Goal: Transaction & Acquisition: Purchase product/service

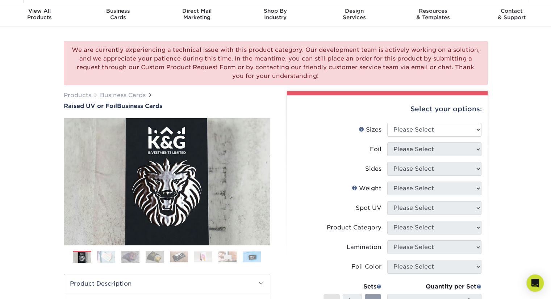
scroll to position [20, 0]
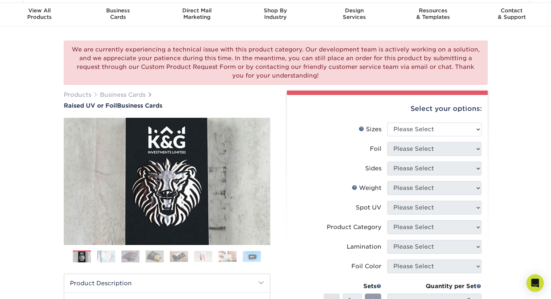
click at [159, 262] on img at bounding box center [155, 256] width 18 height 12
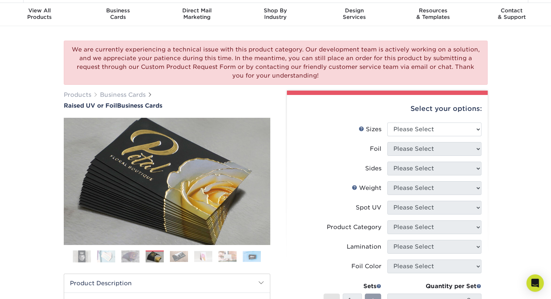
click at [183, 258] on img at bounding box center [179, 256] width 18 height 11
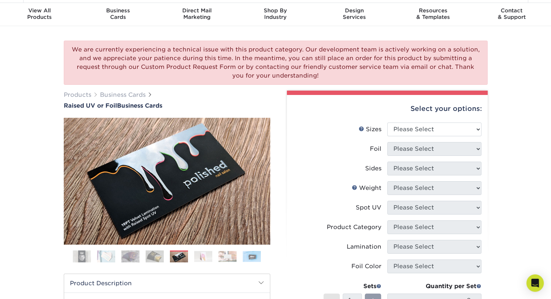
click at [204, 257] on img at bounding box center [203, 256] width 18 height 11
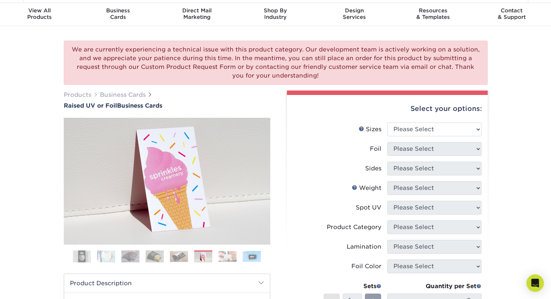
click at [225, 256] on img at bounding box center [228, 256] width 18 height 11
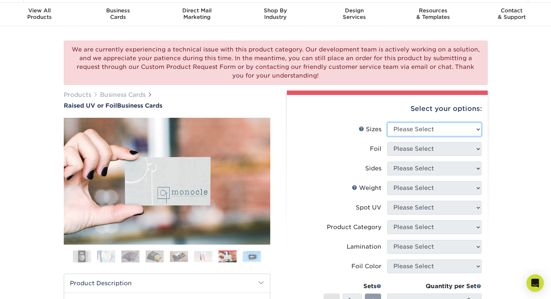
click at [453, 127] on select "Please Select 2" x 3.5" - Standard" at bounding box center [434, 130] width 94 height 14
select select "2.00x3.50"
click at [387, 123] on select "Please Select 2" x 3.5" - Standard" at bounding box center [434, 130] width 94 height 14
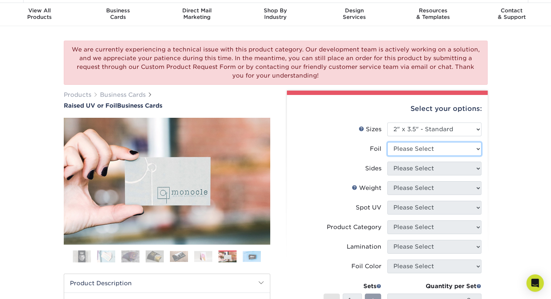
click at [445, 152] on select "Please Select No Yes" at bounding box center [434, 149] width 94 height 14
select select "1"
click at [387, 142] on select "Please Select No Yes" at bounding box center [434, 149] width 94 height 14
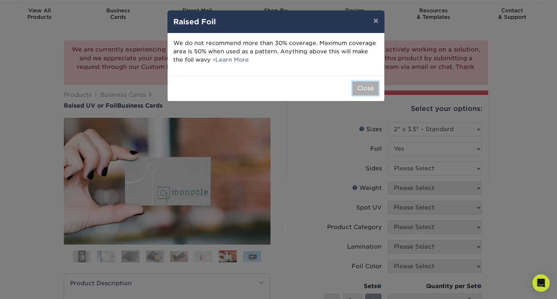
click at [360, 86] on button "Close" at bounding box center [365, 89] width 26 height 14
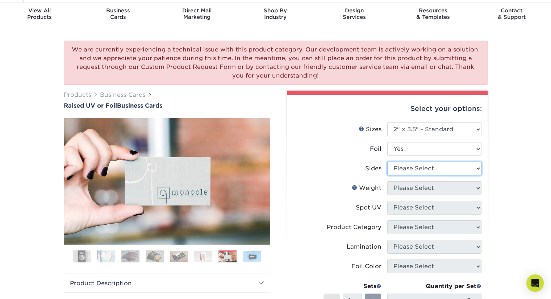
click at [398, 165] on select "Please Select Print Both Sides - Foil Both Sides Print Both Sides - Foil Front …" at bounding box center [434, 169] width 94 height 14
select select "a75ac2f1-9911-48d6-841d-245b5ac08f27"
click at [387, 162] on select "Please Select Print Both Sides - Foil Both Sides Print Both Sides - Foil Front …" at bounding box center [434, 169] width 94 height 14
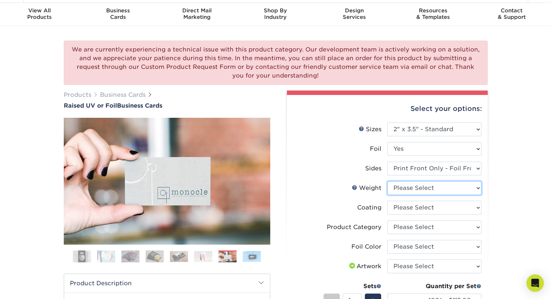
click at [442, 186] on select "Please Select 16PT" at bounding box center [434, 188] width 94 height 14
click at [426, 215] on li "Coating" at bounding box center [387, 211] width 188 height 20
click at [429, 189] on select "Please Select 16PT" at bounding box center [434, 188] width 94 height 14
select select "16PT"
click at [387, 181] on select "Please Select 16PT" at bounding box center [434, 188] width 94 height 14
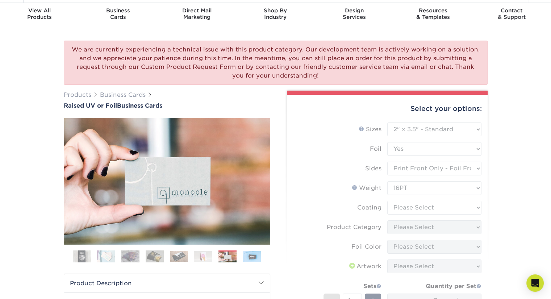
click at [425, 205] on form "Sizes Help Sizes Please Select 2" x 3.5" - Standard Foil Please Select" at bounding box center [387, 243] width 189 height 241
